Goal: Find specific page/section: Find specific page/section

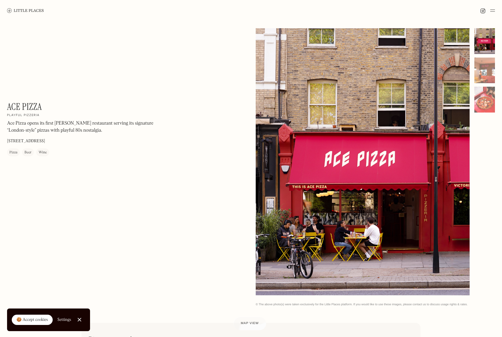
click at [242, 320] on link "Map view" at bounding box center [249, 324] width 33 height 14
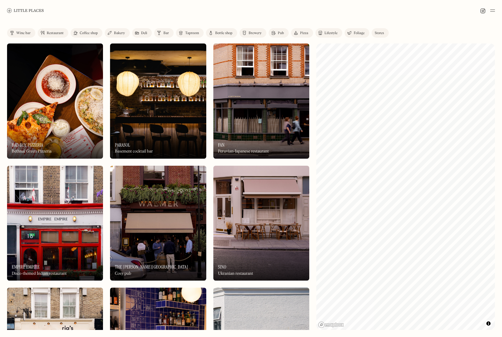
click at [115, 34] on div "Bakery" at bounding box center [119, 33] width 11 height 4
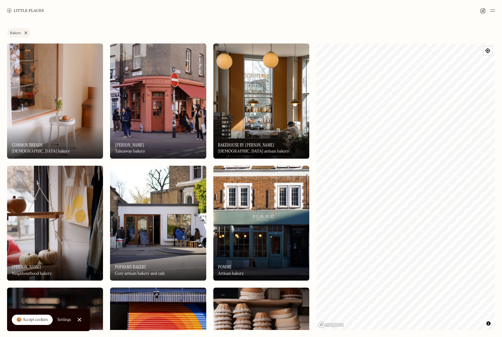
click at [25, 34] on link "Bakery" at bounding box center [18, 32] width 23 height 9
